Goal: Share content

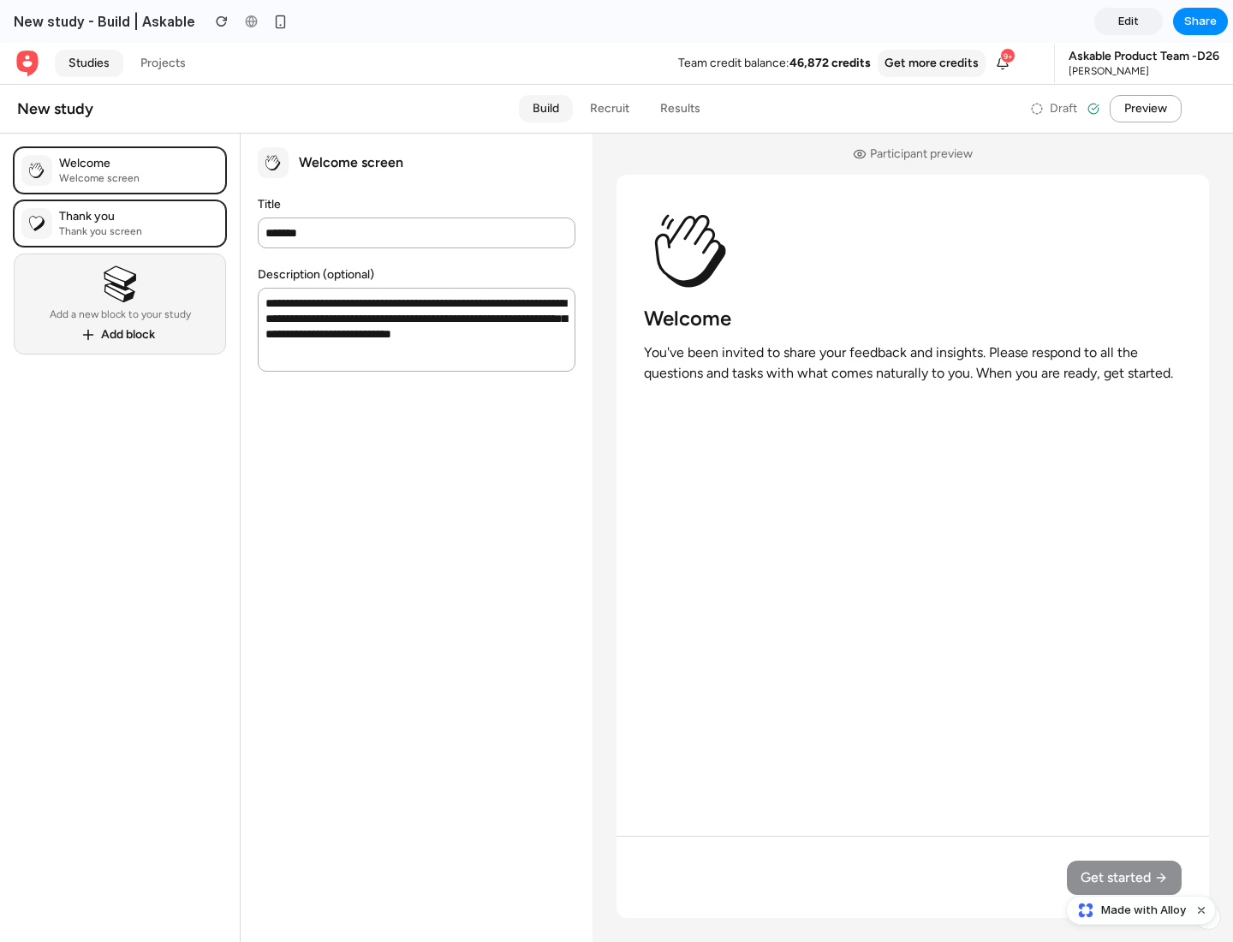
click at [1201, 21] on span "Share" at bounding box center [1200, 21] width 33 height 17
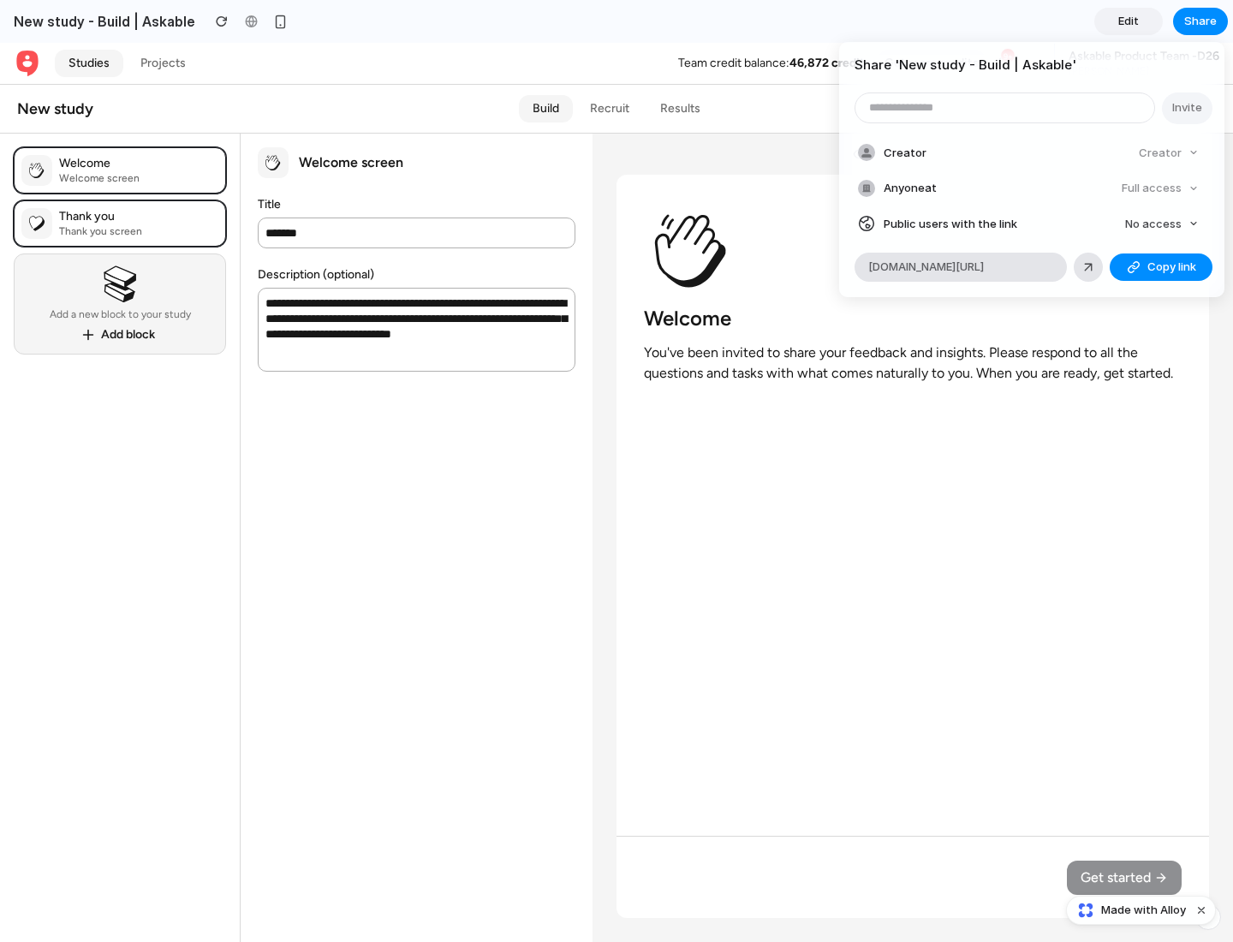
click at [1161, 267] on span "Copy link" at bounding box center [1172, 267] width 49 height 17
click at [1143, 910] on div "Share ' New study - Build | Askable ' Invite Creator Creator Anyone at Full acc…" at bounding box center [616, 471] width 1233 height 942
